Goal: Obtain resource: Download file/media

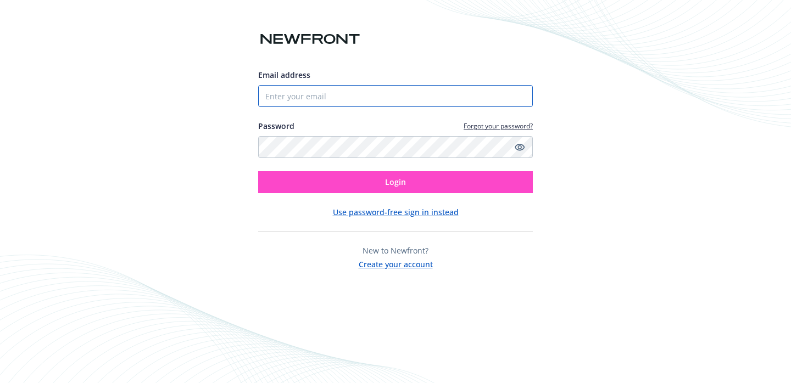
type input "[PERSON_NAME][EMAIL_ADDRESS][DOMAIN_NAME]"
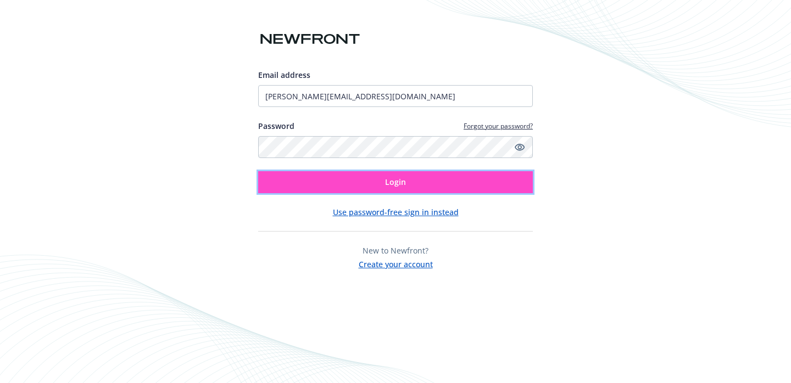
click at [363, 180] on button "Login" at bounding box center [395, 182] width 274 height 22
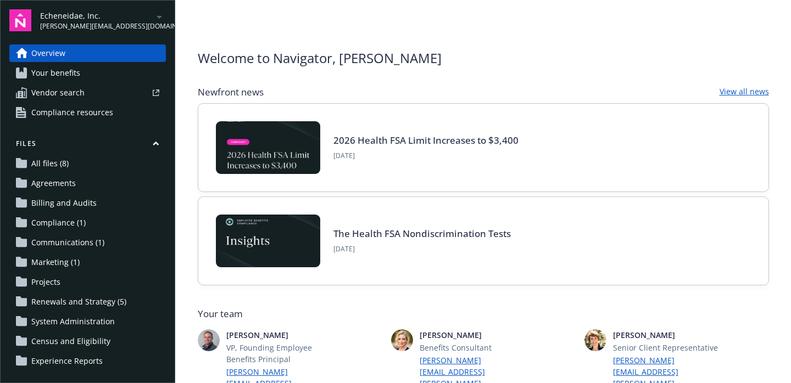
click at [99, 76] on link "Your benefits" at bounding box center [87, 73] width 156 height 18
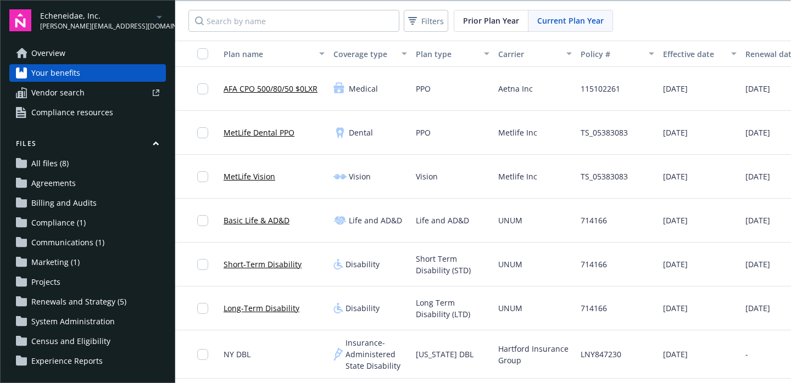
click at [66, 195] on span "Billing and Audits" at bounding box center [63, 203] width 65 height 18
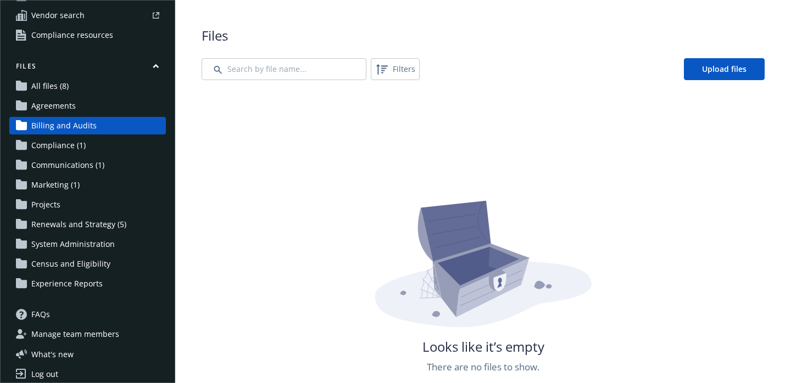
scroll to position [84, 0]
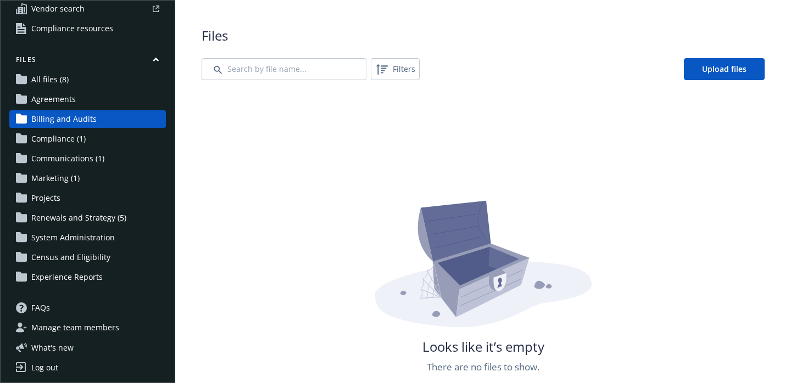
click at [72, 215] on span "Renewals and Strategy (5)" at bounding box center [78, 218] width 95 height 18
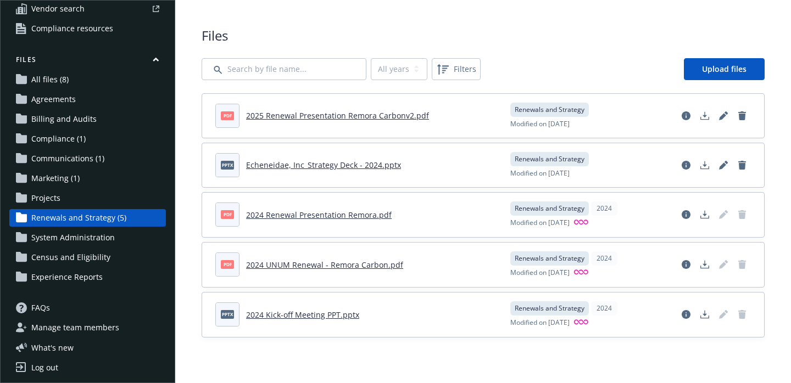
click at [314, 120] on link "2025 Renewal Presentation Remora Carbonv2.pdf" at bounding box center [337, 115] width 183 height 10
